Goal: Task Accomplishment & Management: Complete application form

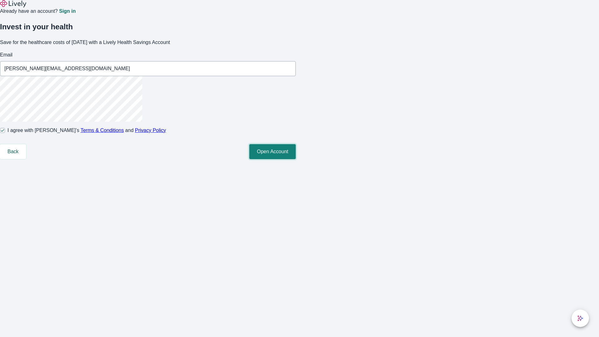
click at [296, 159] on button "Open Account" at bounding box center [272, 151] width 46 height 15
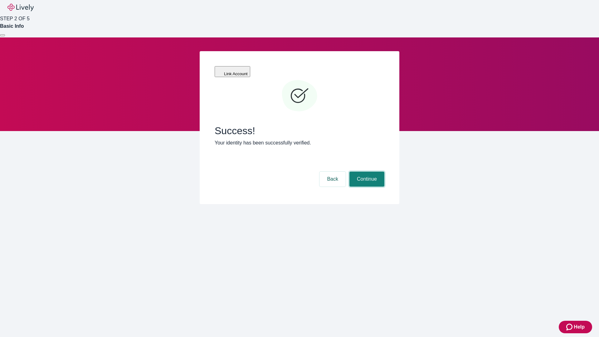
click at [366, 171] on button "Continue" at bounding box center [366, 178] width 35 height 15
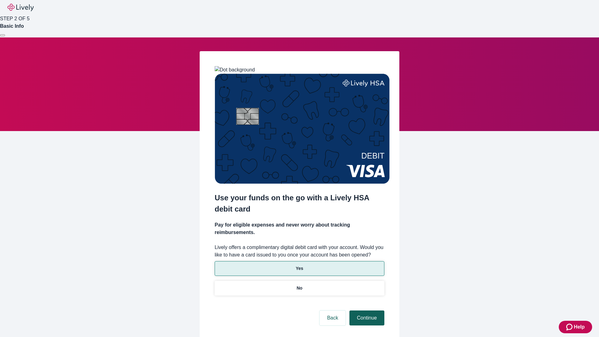
click at [299, 265] on p "Yes" at bounding box center [299, 268] width 7 height 7
click at [366, 310] on button "Continue" at bounding box center [366, 317] width 35 height 15
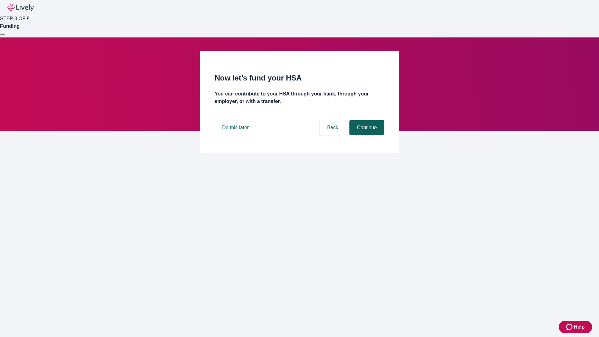
click at [366, 135] on button "Continue" at bounding box center [366, 127] width 35 height 15
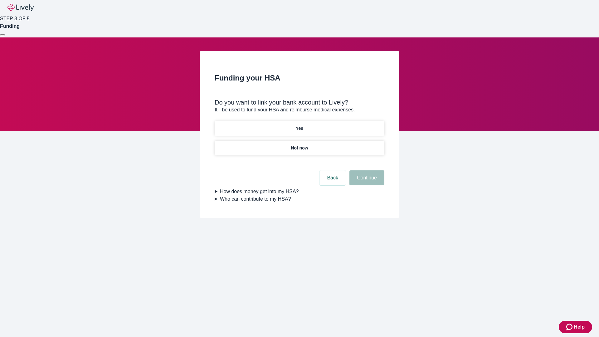
click at [299, 125] on p "Yes" at bounding box center [299, 128] width 7 height 7
click at [366, 170] on button "Continue" at bounding box center [366, 177] width 35 height 15
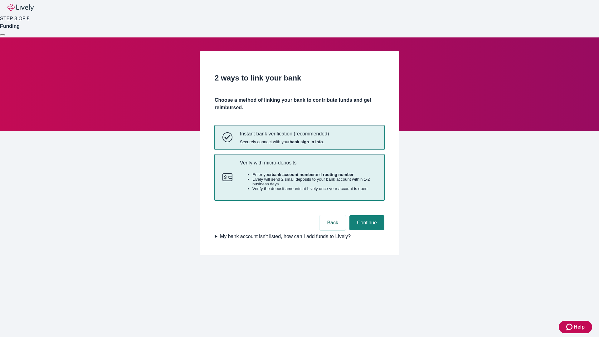
click at [308, 166] on p "Verify with micro-deposits" at bounding box center [308, 163] width 137 height 6
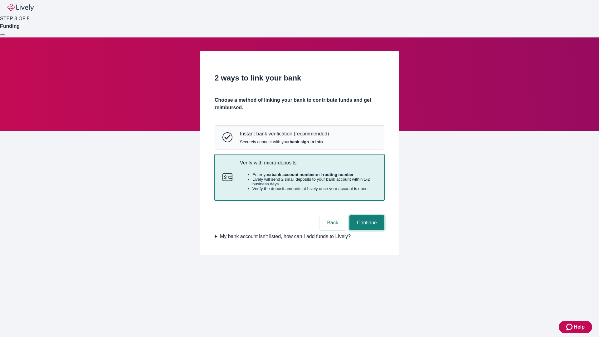
click at [366, 230] on button "Continue" at bounding box center [366, 222] width 35 height 15
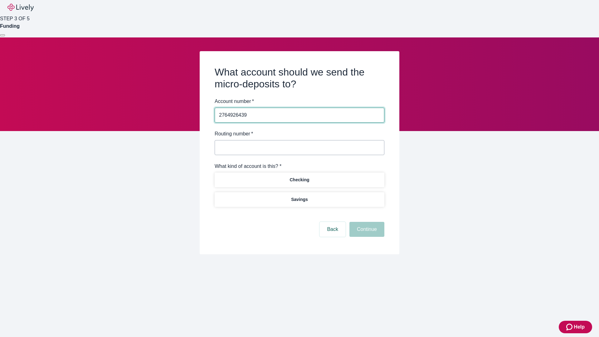
type input "2764926439"
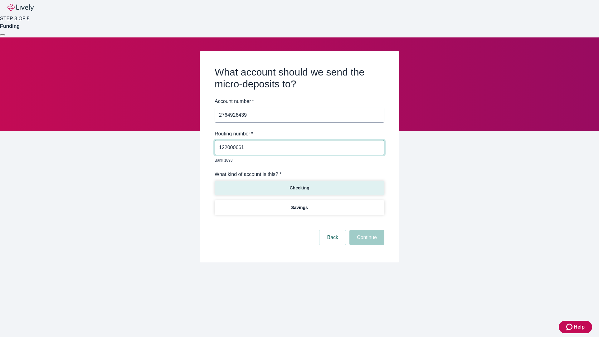
type input "122000661"
click at [299, 185] on p "Checking" at bounding box center [299, 188] width 20 height 7
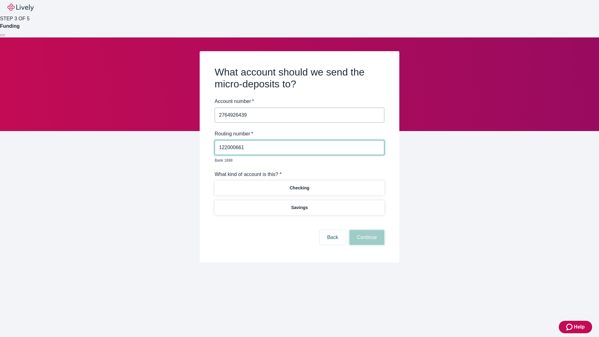
click at [366, 230] on button "Continue" at bounding box center [366, 237] width 35 height 15
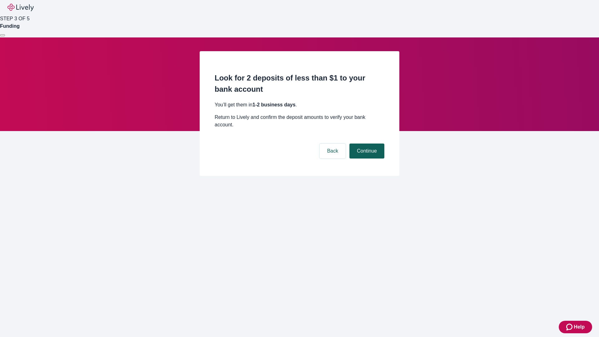
click at [366, 143] on button "Continue" at bounding box center [366, 150] width 35 height 15
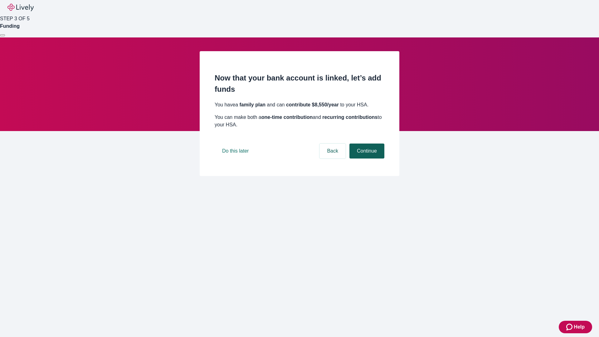
click at [366, 158] on button "Continue" at bounding box center [366, 150] width 35 height 15
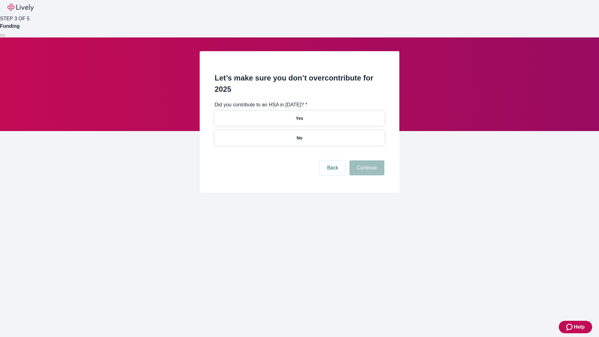
click at [299, 135] on p "No" at bounding box center [300, 138] width 6 height 7
click at [366, 160] on button "Continue" at bounding box center [366, 167] width 35 height 15
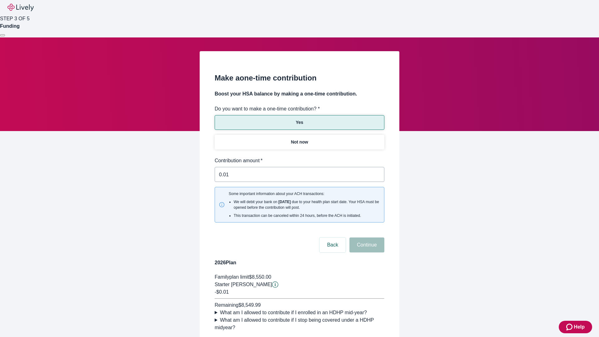
type input "0.01"
click at [366, 237] on button "Continue" at bounding box center [366, 244] width 35 height 15
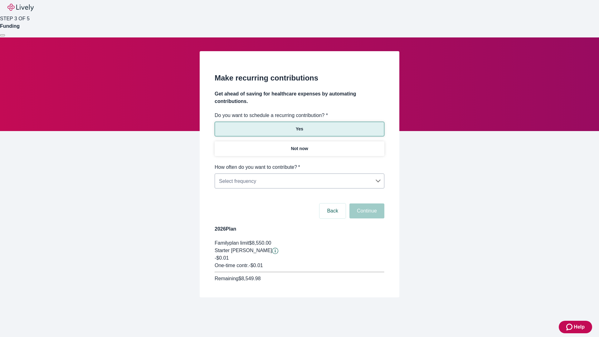
click at [299, 163] on body "Help STEP 3 OF 5 Funding Make recurring contributions Get ahead of saving for h…" at bounding box center [299, 163] width 599 height 327
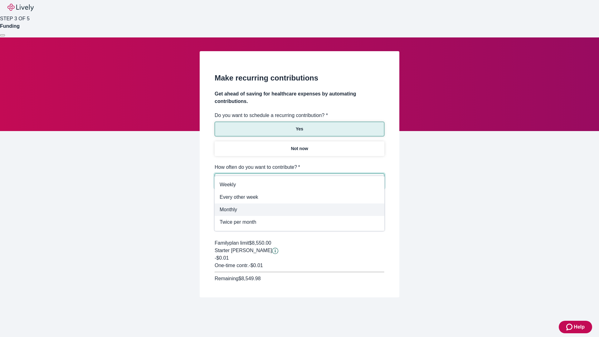
click at [299, 210] on span "Monthly" at bounding box center [300, 209] width 160 height 7
type input "Monthly"
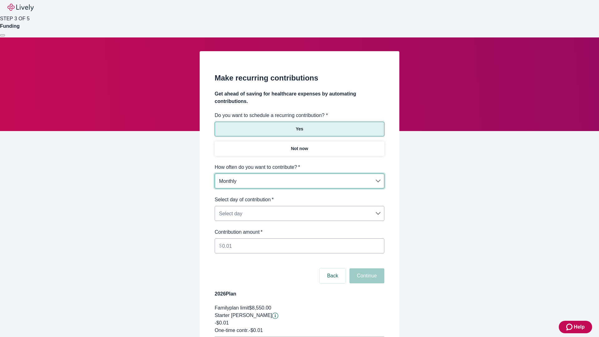
click at [299, 196] on body "Help STEP 3 OF 5 Funding Make recurring contributions Get ahead of saving for h…" at bounding box center [299, 196] width 599 height 392
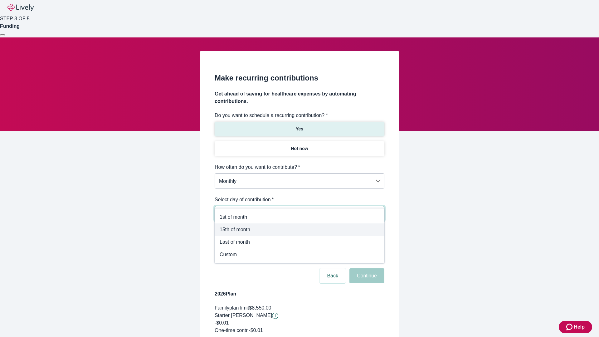
click at [299, 229] on span "15th of month" at bounding box center [300, 229] width 160 height 7
type input "Monthly15th"
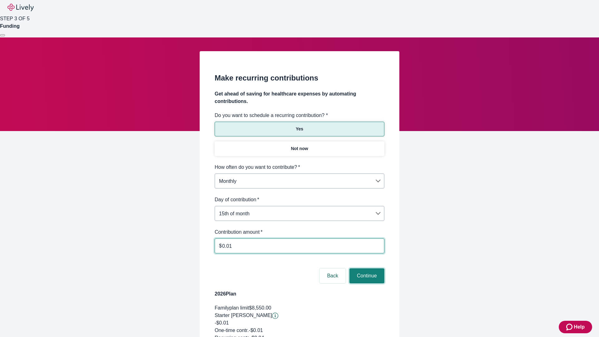
click at [366, 268] on button "Continue" at bounding box center [366, 275] width 35 height 15
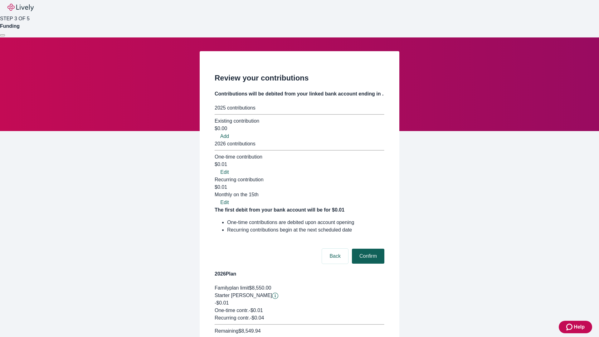
click at [367, 249] on button "Confirm" at bounding box center [368, 256] width 32 height 15
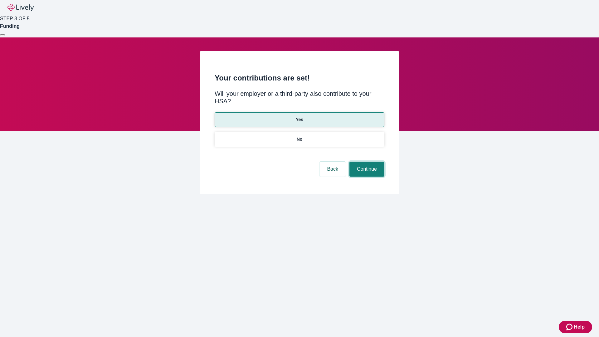
click at [366, 162] on button "Continue" at bounding box center [366, 169] width 35 height 15
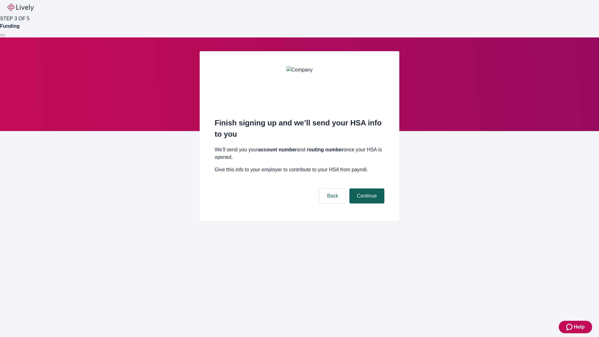
click at [366, 188] on button "Continue" at bounding box center [366, 195] width 35 height 15
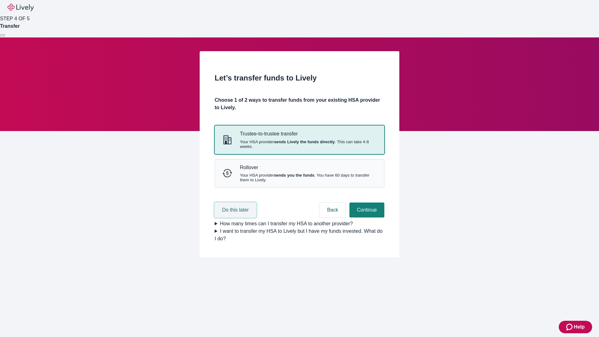
click at [236, 217] on button "Do this later" at bounding box center [235, 209] width 41 height 15
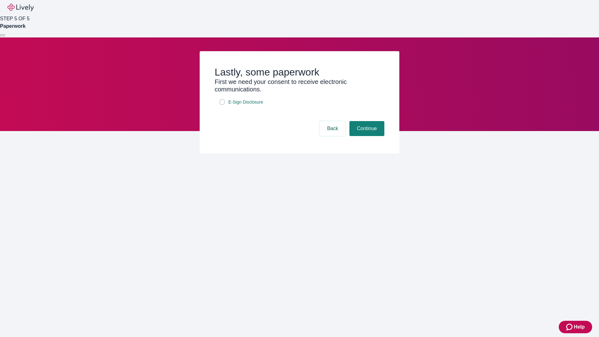
click at [222, 104] on input "E-Sign Disclosure" at bounding box center [222, 101] width 5 height 5
checkbox input "true"
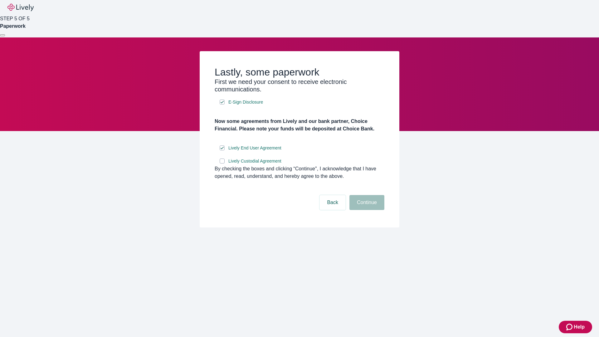
click at [222, 163] on input "Lively Custodial Agreement" at bounding box center [222, 160] width 5 height 5
checkbox input "true"
click at [366, 210] on button "Continue" at bounding box center [366, 202] width 35 height 15
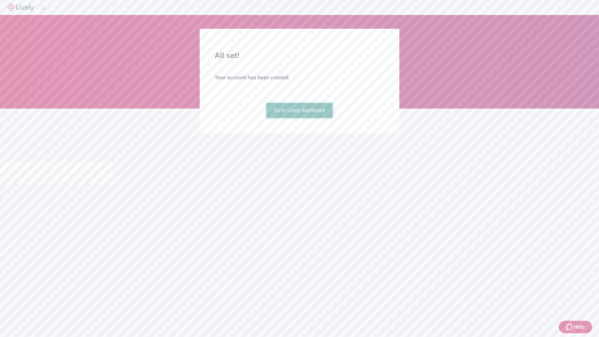
click at [299, 118] on link "Go to Lively dashboard" at bounding box center [299, 110] width 66 height 15
